Goal: Task Accomplishment & Management: Manage account settings

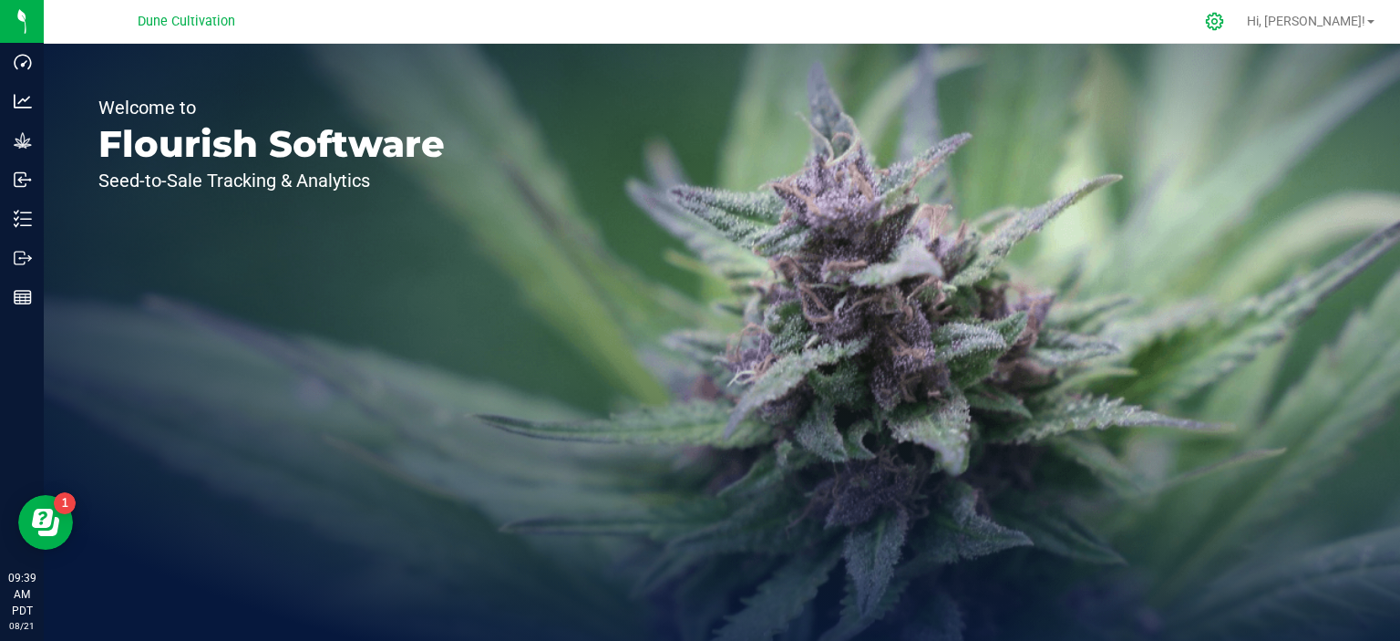
click at [1237, 13] on div at bounding box center [1215, 21] width 46 height 39
click at [1224, 21] on icon at bounding box center [1214, 21] width 19 height 19
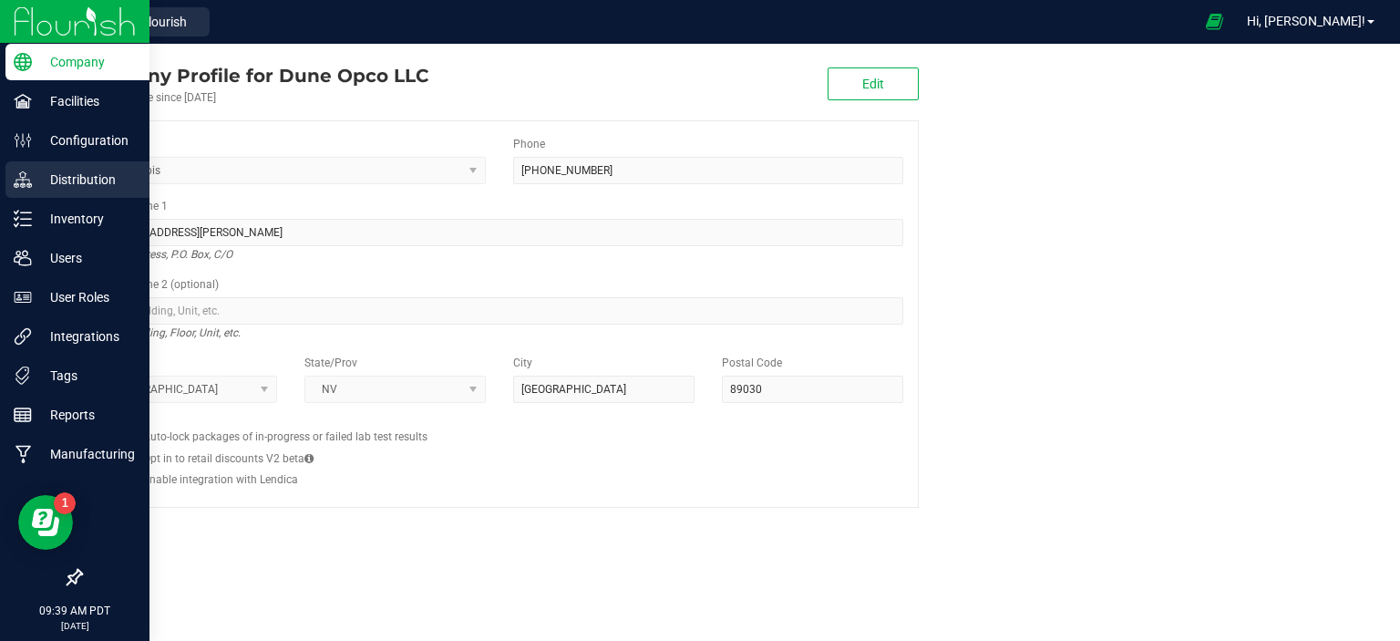
click at [53, 180] on p "Distribution" at bounding box center [86, 180] width 109 height 22
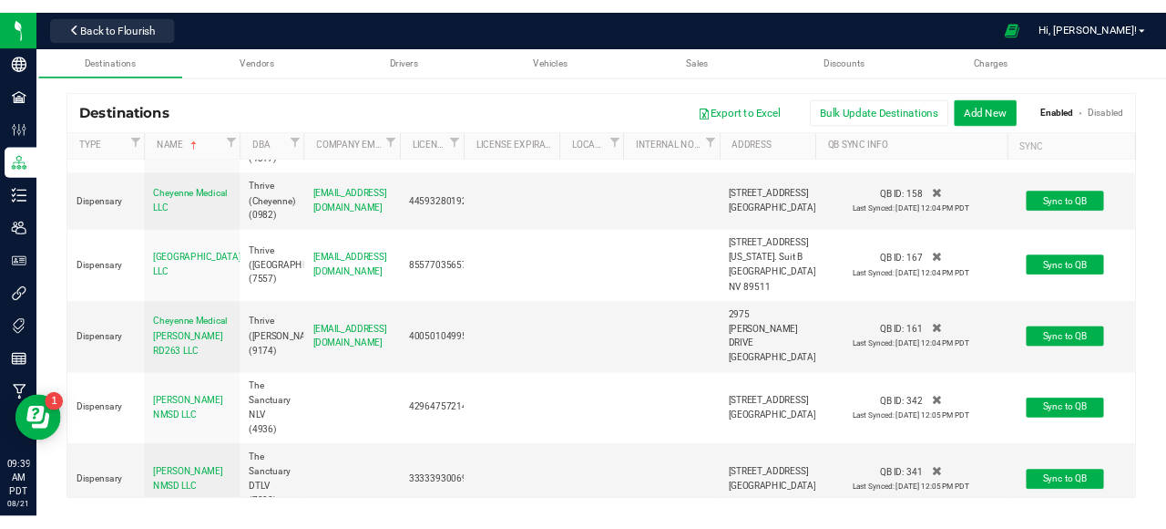
scroll to position [8606, 0]
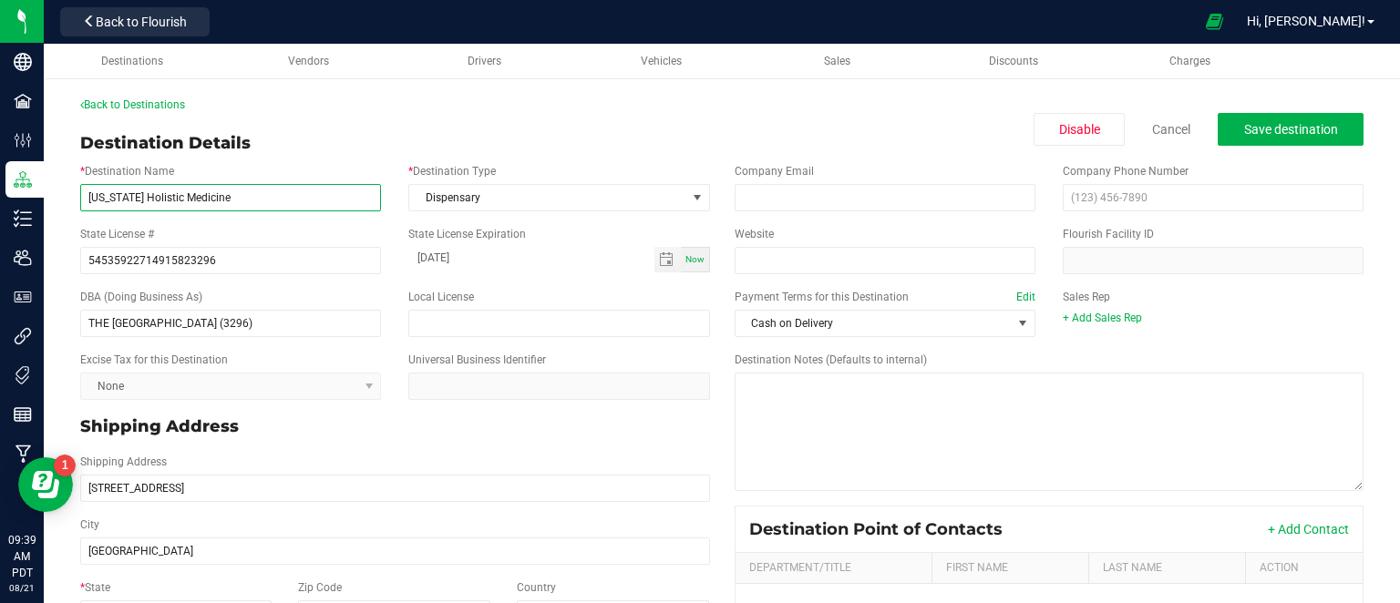
click at [214, 194] on input "[US_STATE] Holistic Medicine" at bounding box center [230, 197] width 301 height 27
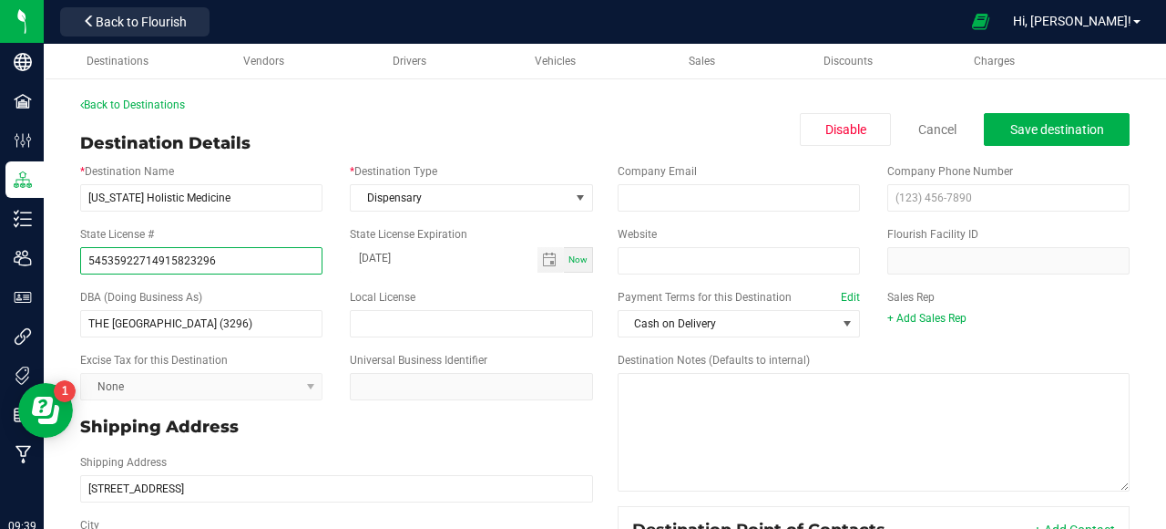
click at [185, 262] on input "54535922714915823296" at bounding box center [201, 260] width 242 height 27
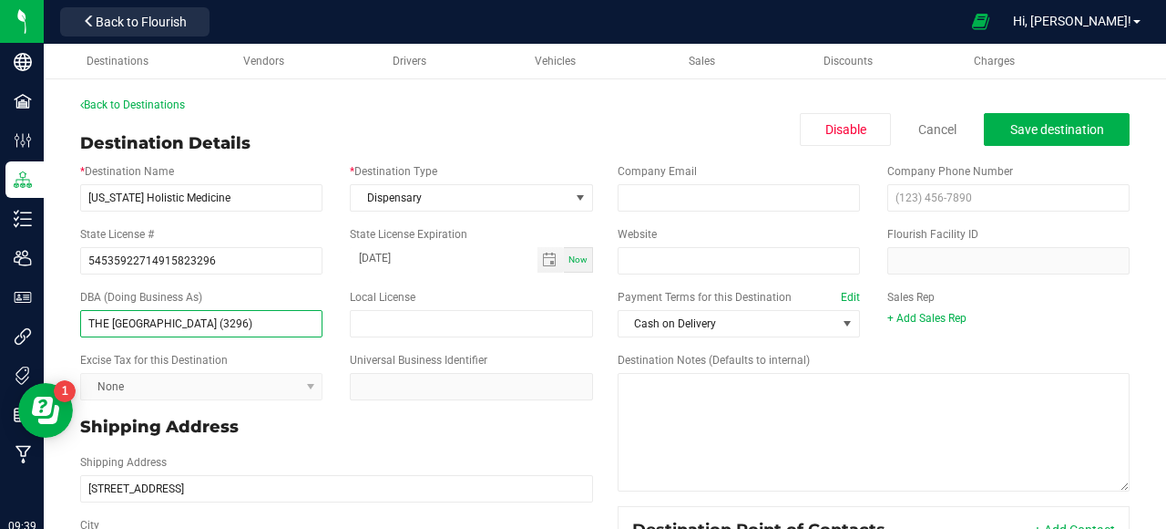
click at [230, 319] on input "THE [GEOGRAPHIC_DATA] (3296)" at bounding box center [201, 323] width 242 height 27
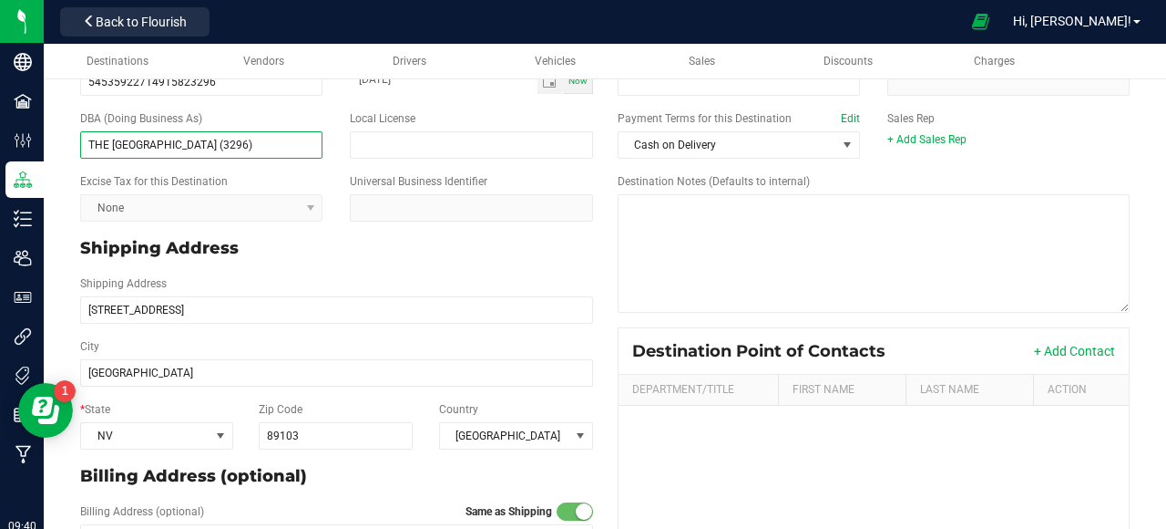
scroll to position [182, 0]
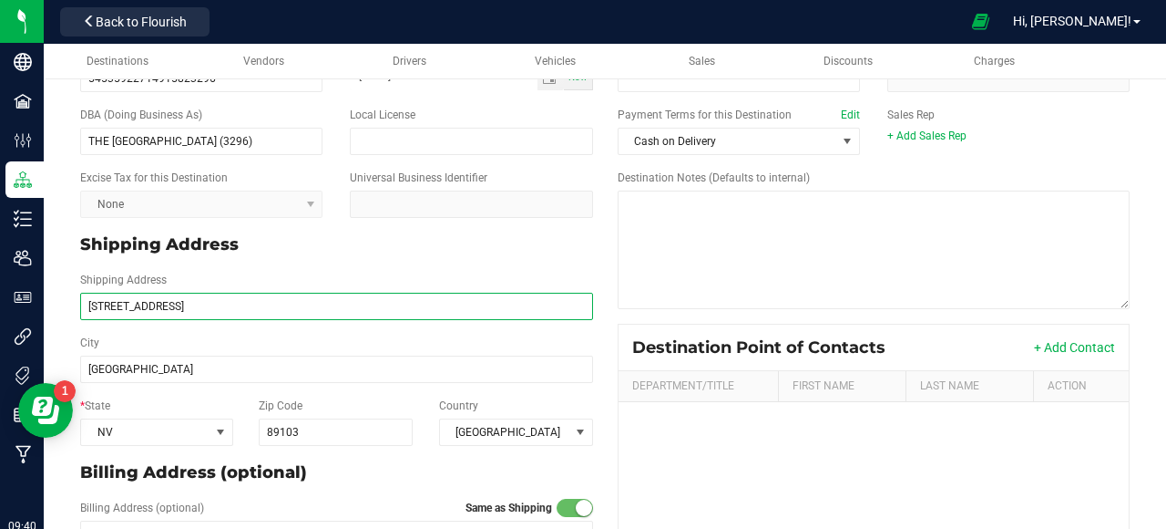
click at [161, 302] on input "[STREET_ADDRESS]" at bounding box center [336, 306] width 513 height 27
